Goal: Task Accomplishment & Management: Manage account settings

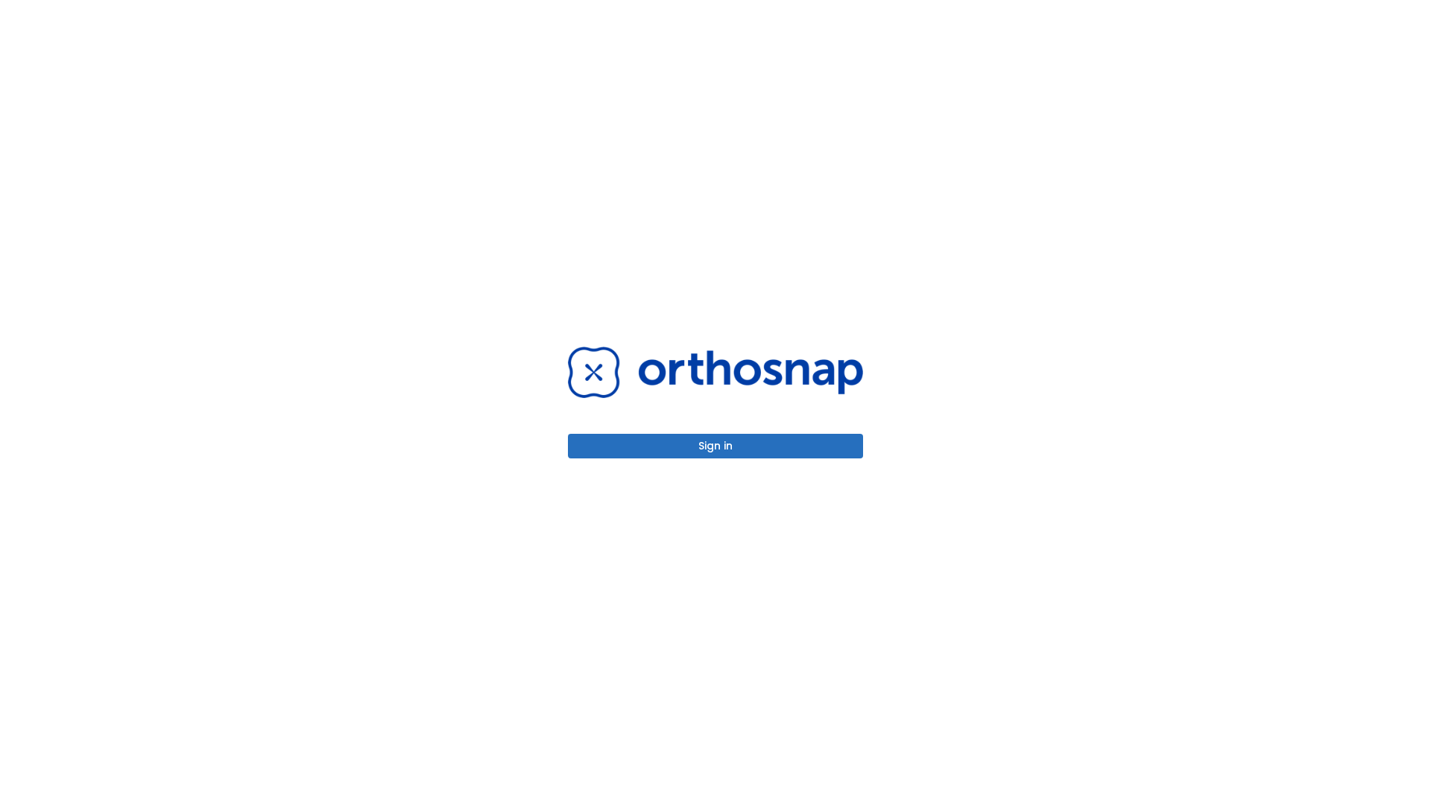
click at [716, 446] on button "Sign in" at bounding box center [715, 446] width 295 height 25
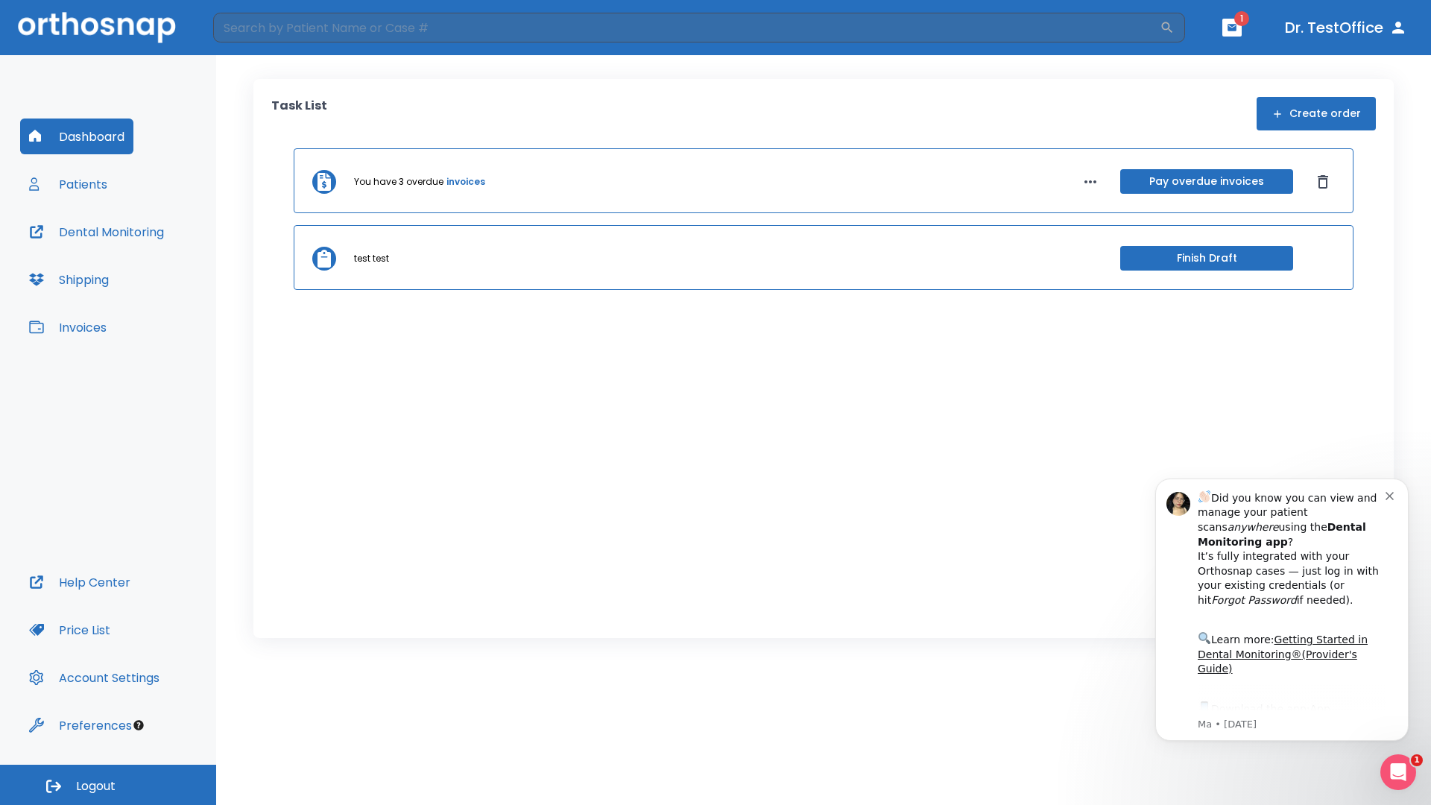
click at [108, 785] on span "Logout" at bounding box center [96, 786] width 40 height 16
